Goal: Task Accomplishment & Management: Manage account settings

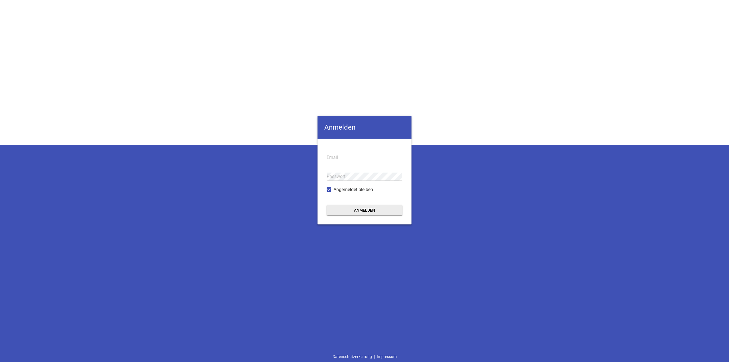
type input "[EMAIL_ADDRESS][DOMAIN_NAME]"
click at [368, 217] on form "[EMAIL_ADDRESS][DOMAIN_NAME] Email Passwort Angemeldet bleiben Anmelden" at bounding box center [364, 182] width 94 height 86
click at [369, 213] on button "Anmelden" at bounding box center [365, 210] width 76 height 10
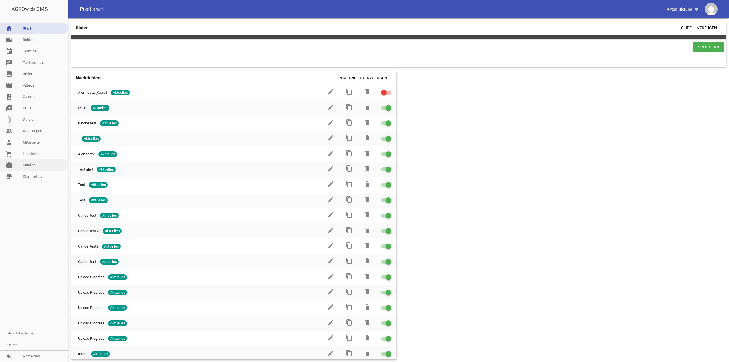
click at [30, 160] on link "work [PERSON_NAME]" at bounding box center [34, 164] width 68 height 11
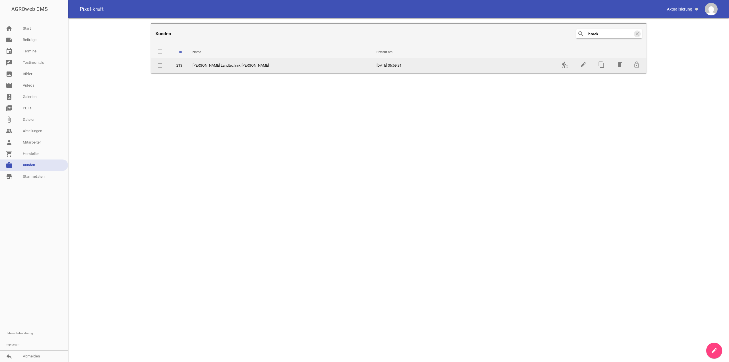
type input "brock"
click at [569, 62] on td "transfer_within_a_station" at bounding box center [564, 65] width 18 height 15
click at [567, 63] on icon "transfer_within_a_station" at bounding box center [564, 64] width 7 height 7
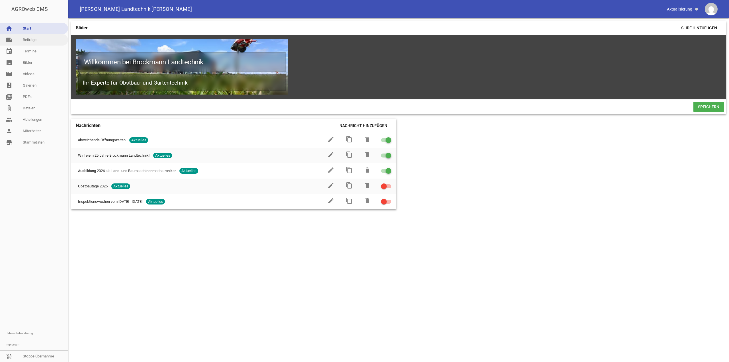
click at [38, 38] on link "note Beiträge" at bounding box center [34, 39] width 68 height 11
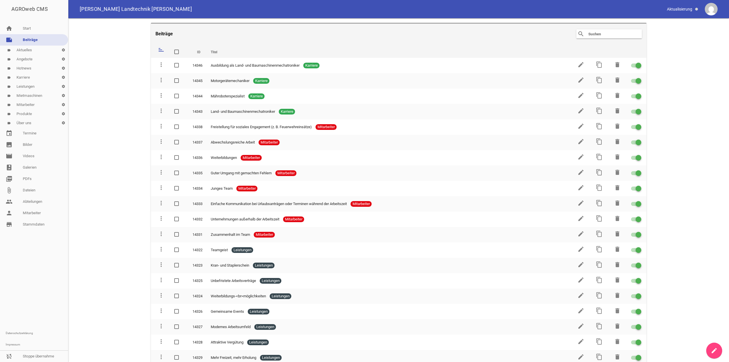
click at [41, 54] on link "label Aktuelles settings" at bounding box center [34, 50] width 68 height 9
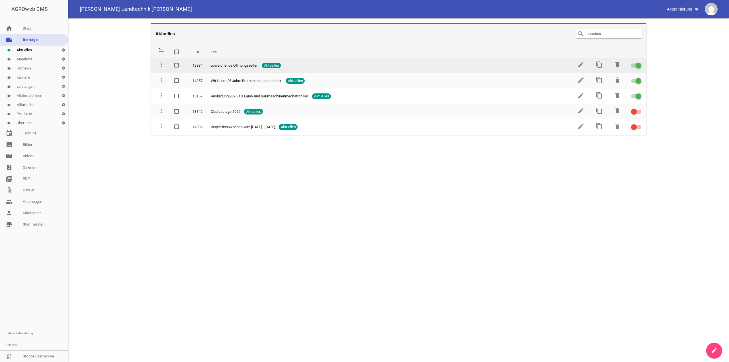
click at [633, 65] on div at bounding box center [636, 65] width 10 height 4
click at [639, 62] on input "checkbox" at bounding box center [639, 62] width 0 height 0
click at [640, 63] on td at bounding box center [636, 65] width 20 height 15
click at [640, 67] on div at bounding box center [636, 65] width 10 height 4
click at [639, 62] on input "checkbox" at bounding box center [639, 62] width 0 height 0
